Goal: Book appointment/travel/reservation

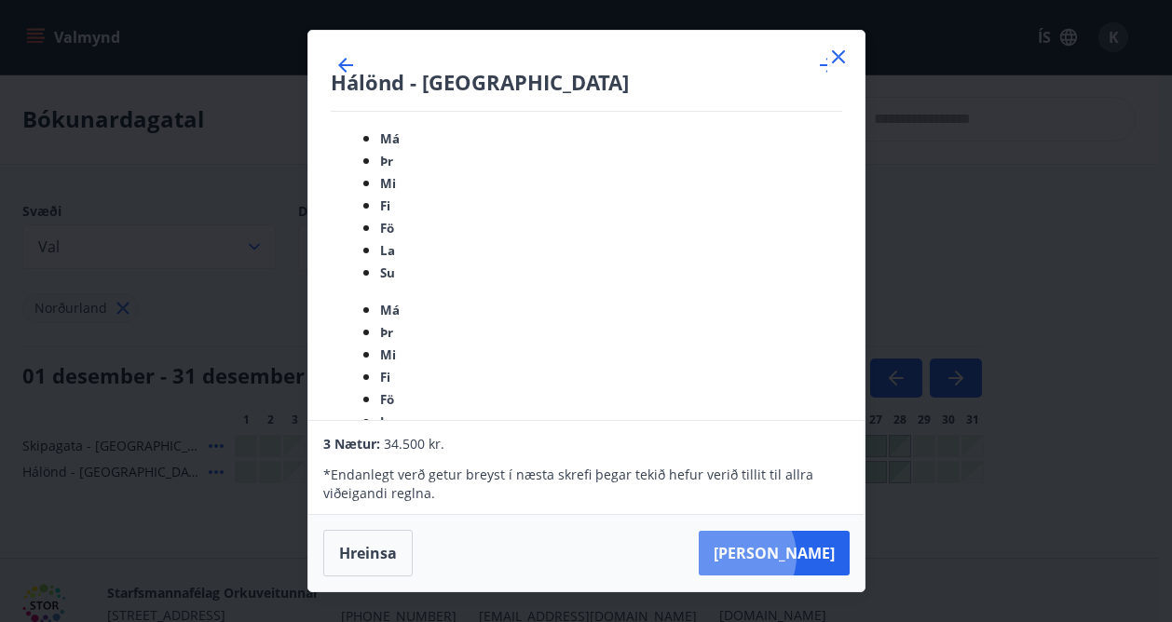
click at [792, 553] on button "[PERSON_NAME]" at bounding box center [774, 553] width 151 height 45
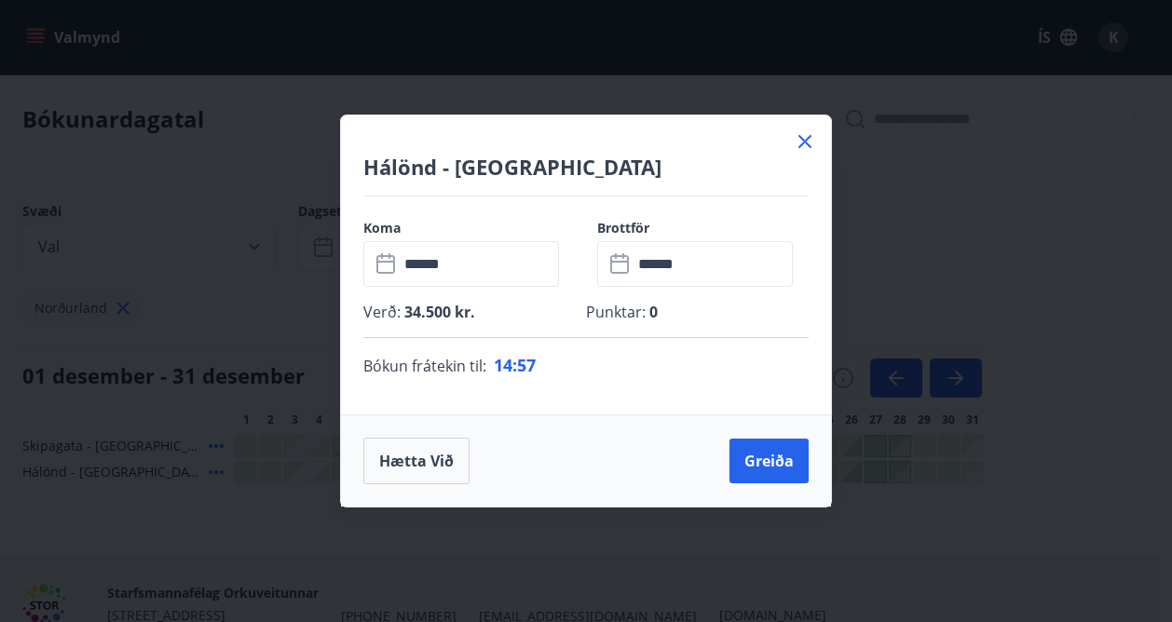
click at [783, 466] on button "Greiða" at bounding box center [768, 461] width 79 height 45
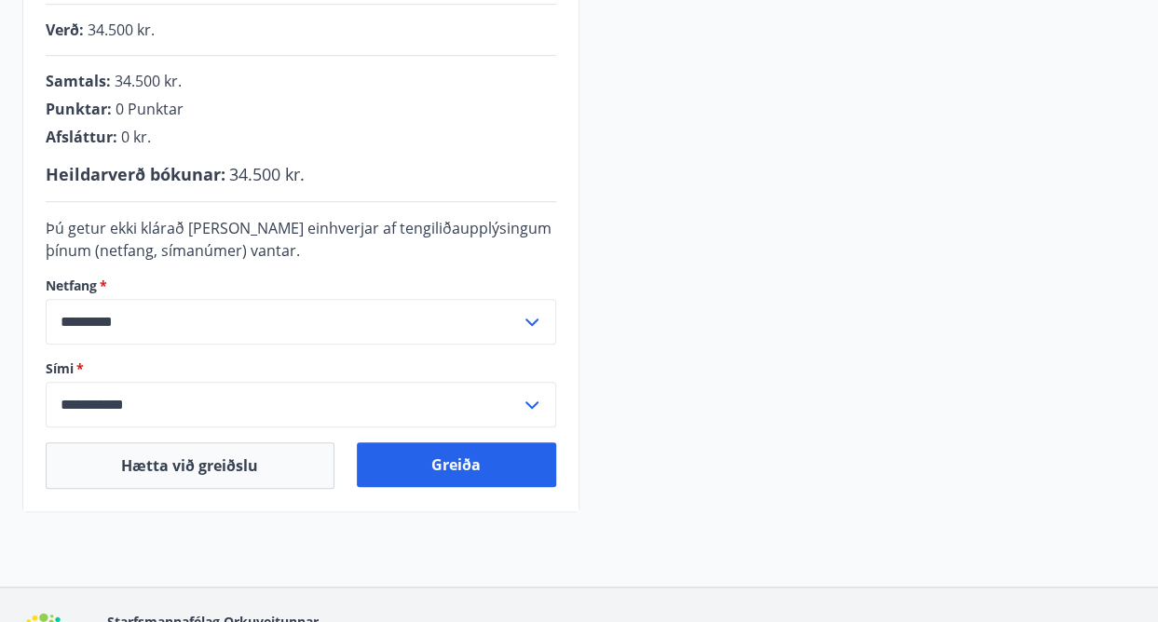
scroll to position [466, 0]
click at [438, 470] on button "Greiða" at bounding box center [456, 464] width 199 height 45
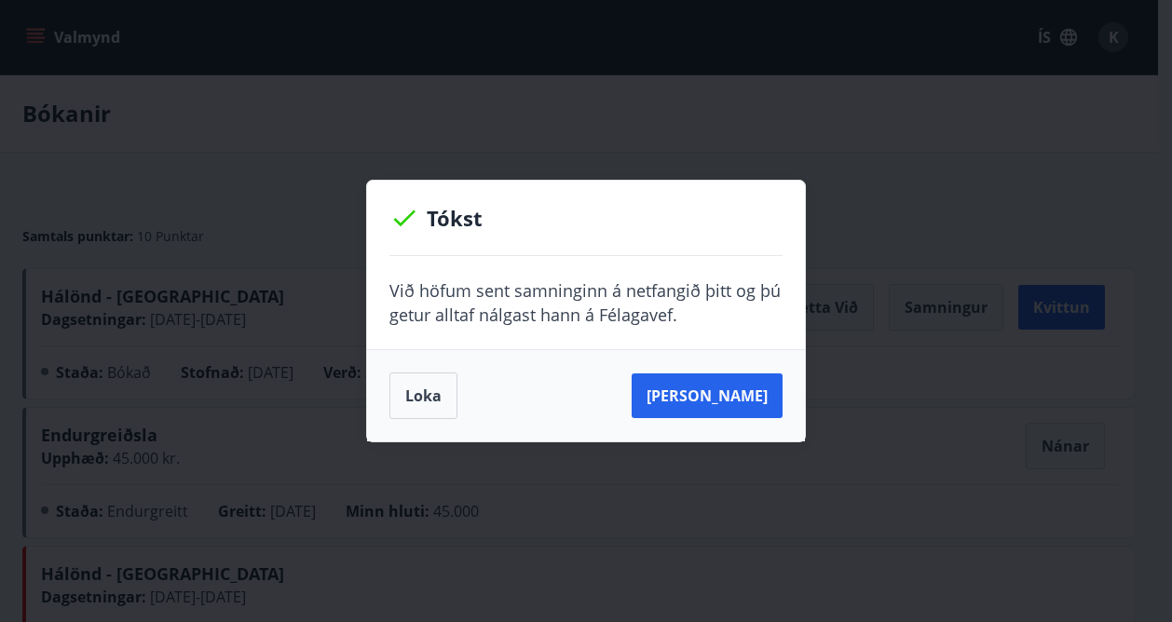
click at [728, 407] on button "[PERSON_NAME]" at bounding box center [707, 396] width 151 height 45
click at [729, 398] on button "[PERSON_NAME]" at bounding box center [707, 396] width 151 height 45
